Goal: Check status: Check status

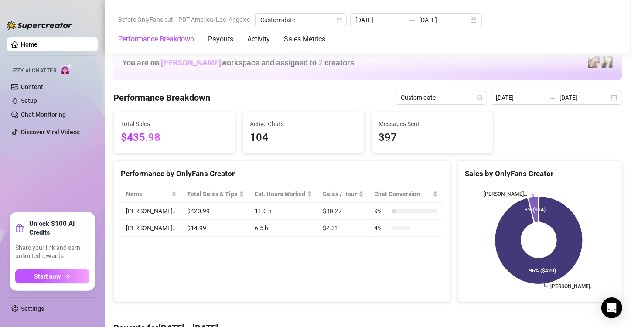
scroll to position [363, 0]
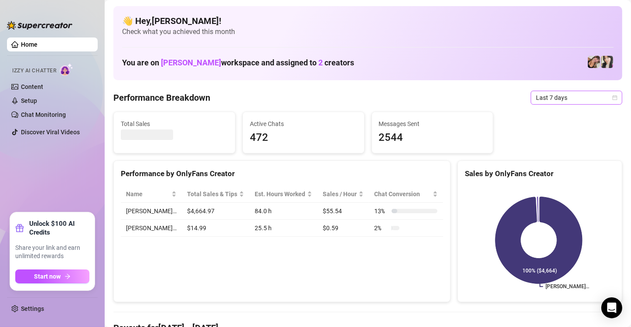
click at [613, 99] on icon "calendar" at bounding box center [615, 97] width 5 height 5
click at [612, 98] on icon "calendar" at bounding box center [614, 97] width 5 height 5
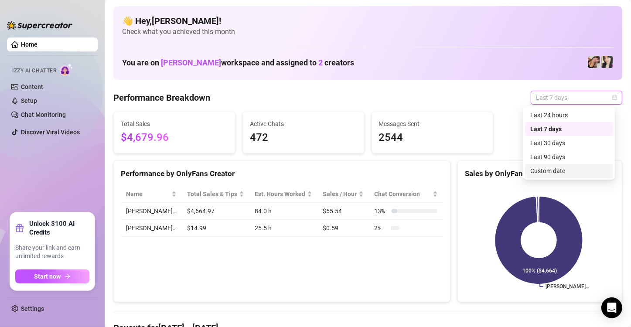
click at [571, 166] on div "Custom date" at bounding box center [569, 171] width 88 height 14
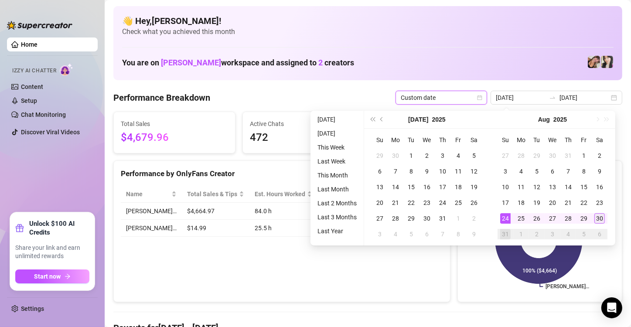
type input "[DATE]"
click at [601, 225] on td "30" at bounding box center [600, 219] width 16 height 16
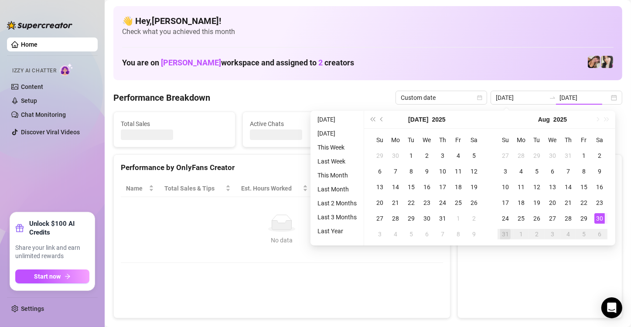
type input "[DATE]"
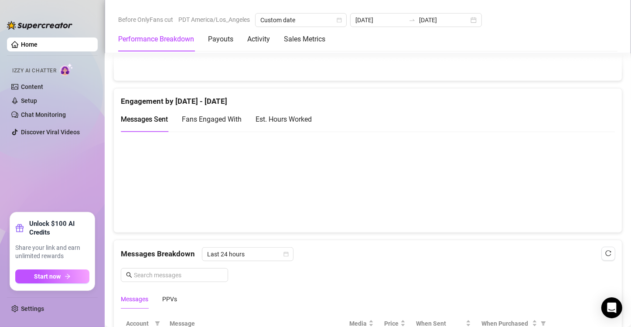
scroll to position [567, 0]
